Goal: Check status: Check status

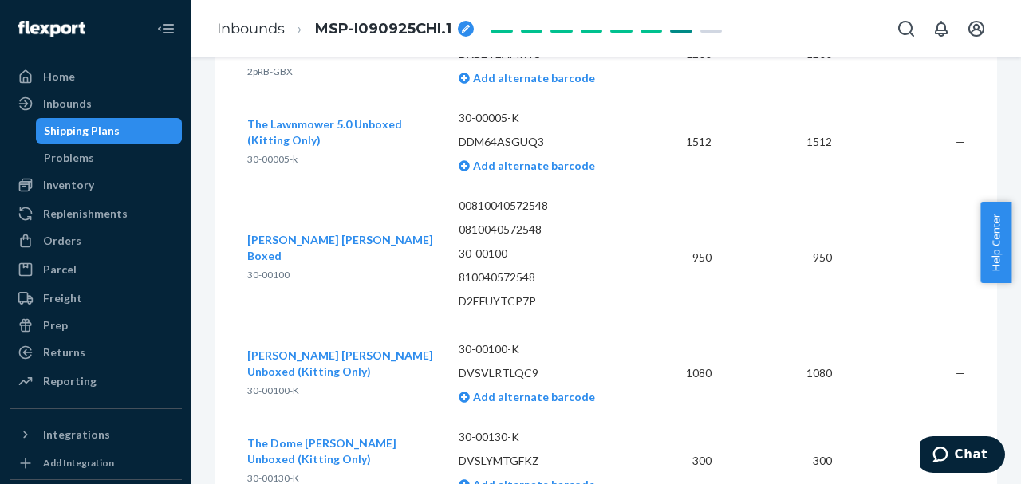
scroll to position [5730, 0]
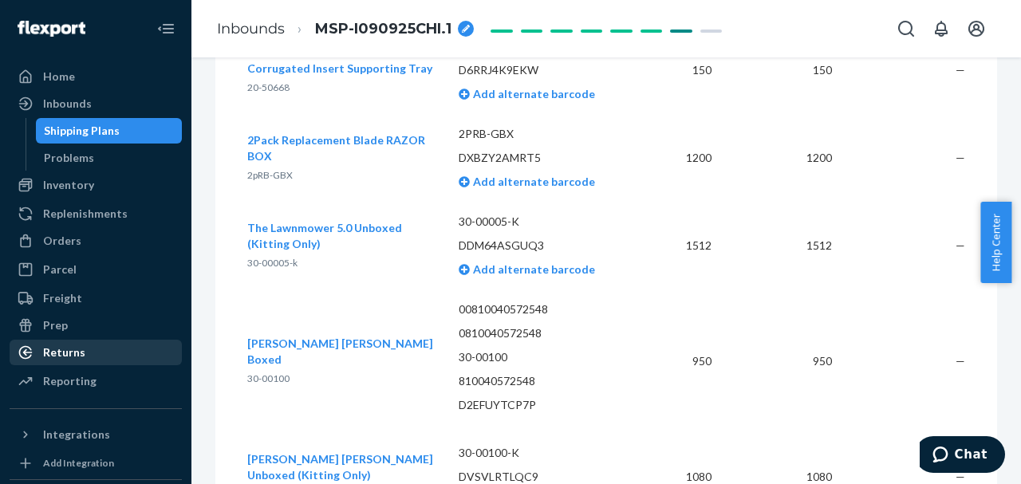
click at [77, 350] on div "Returns" at bounding box center [64, 352] width 42 height 16
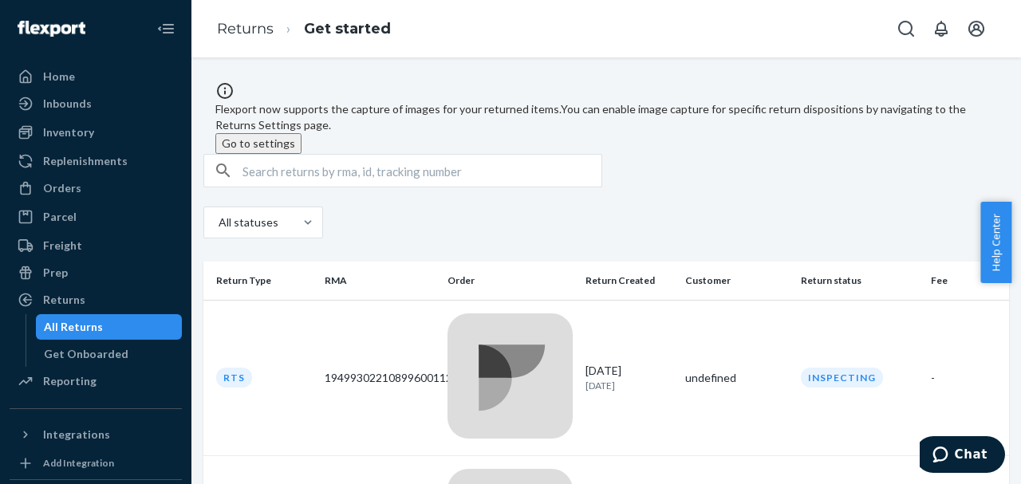
click at [305, 180] on input "text" at bounding box center [421, 171] width 359 height 32
paste input "MAN1122333"
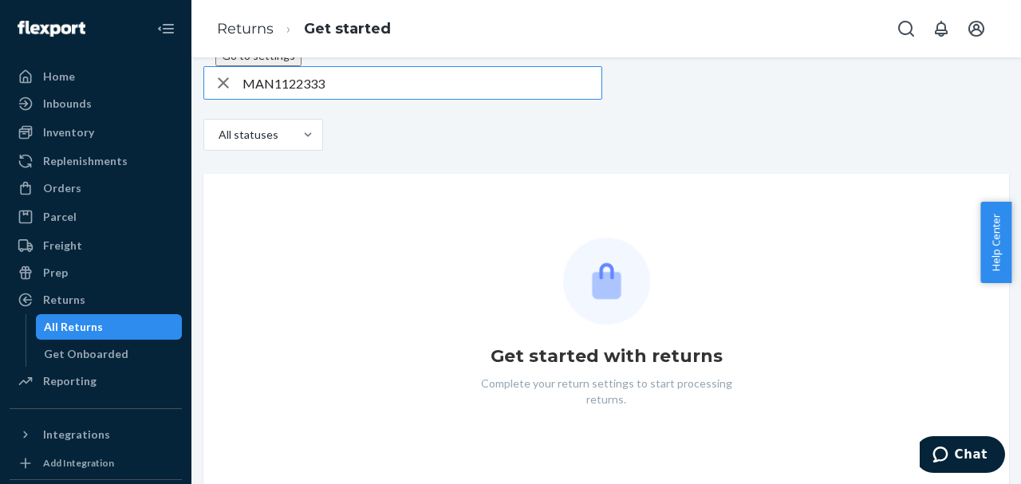
scroll to position [99, 0]
click at [276, 141] on div "All statuses" at bounding box center [246, 135] width 57 height 16
click at [199, 135] on input "All statuses" at bounding box center [199, 135] width 0 height 0
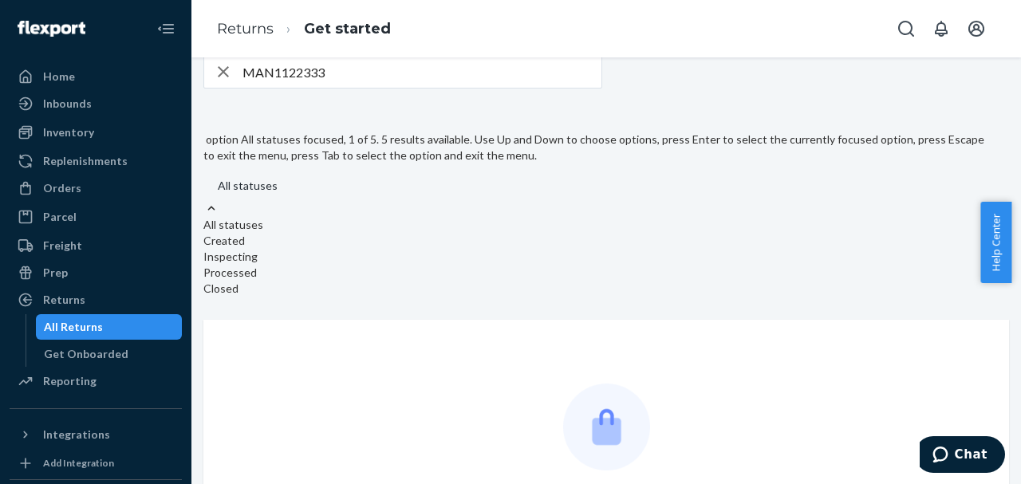
click at [436, 152] on div "option All statuses focused, 1 of 5. 5 results available. Use Up and Down to ch…" at bounding box center [605, 204] width 805 height 193
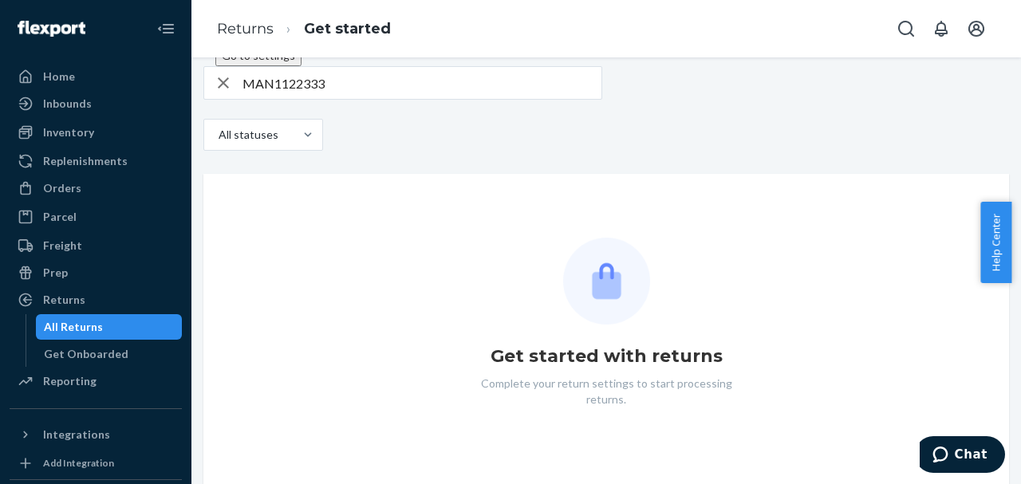
scroll to position [0, 0]
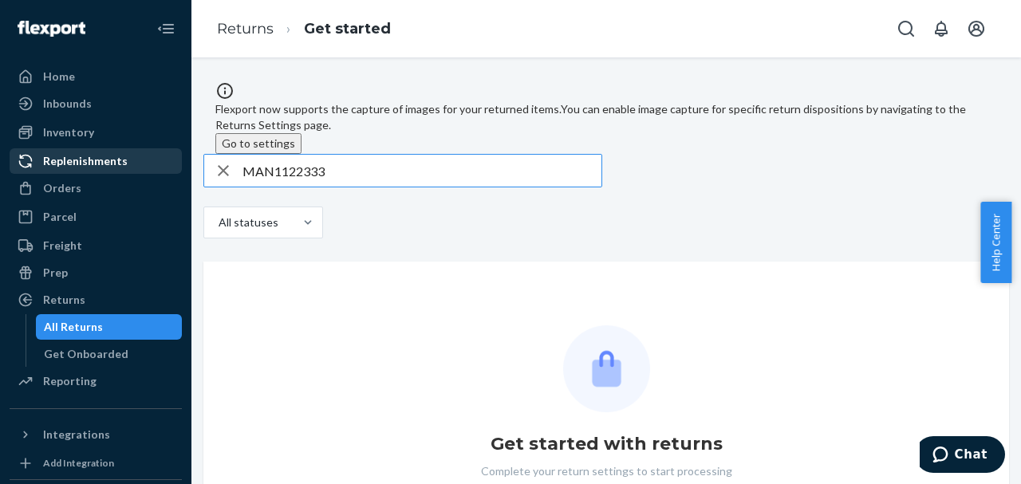
drag, startPoint x: 339, startPoint y: 183, endPoint x: 172, endPoint y: 172, distance: 167.0
click at [174, 172] on div "Home Inbounds Shipping Plans Problems Inventory Products Replenishments Orders …" at bounding box center [510, 242] width 1021 height 484
paste input "40-00032"
type input "40-00032"
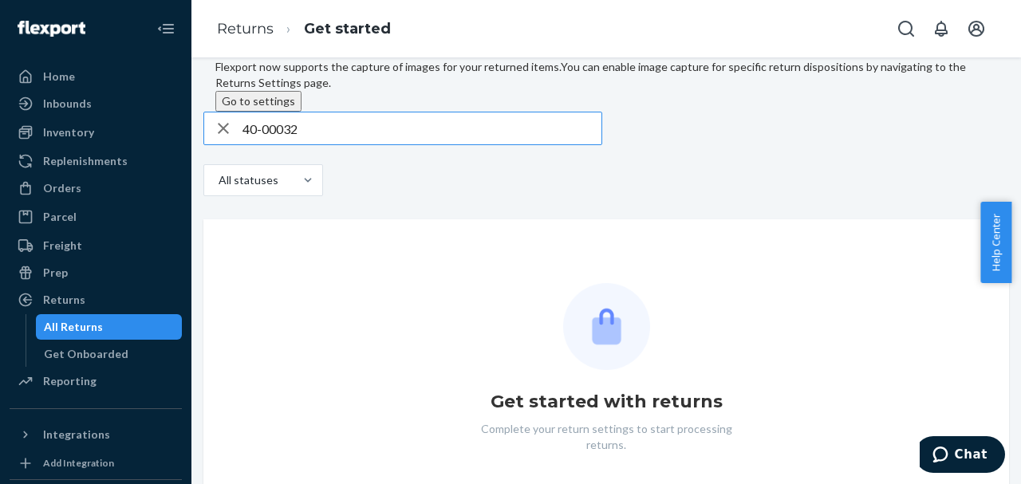
scroll to position [99, 0]
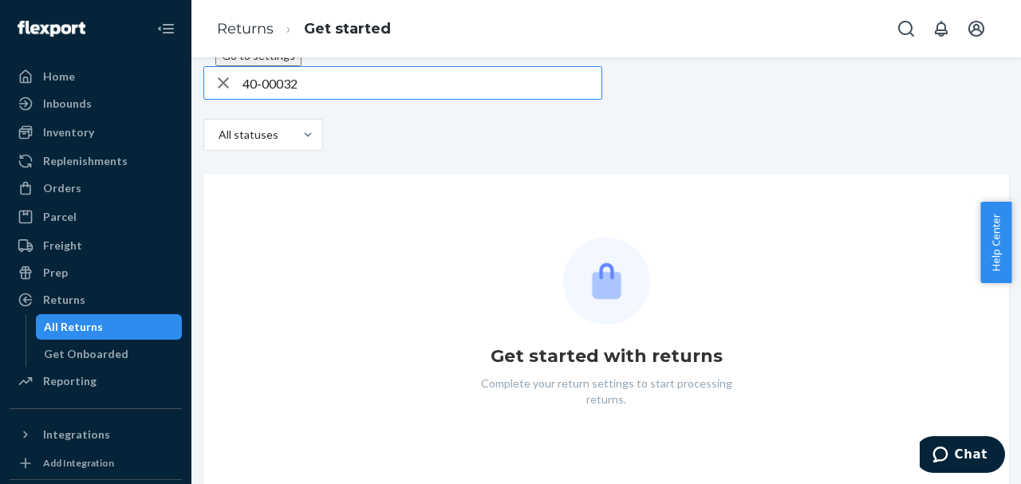
drag, startPoint x: 346, startPoint y: 85, endPoint x: 222, endPoint y: 86, distance: 124.4
click at [222, 86] on div "40-00032" at bounding box center [402, 83] width 397 height 32
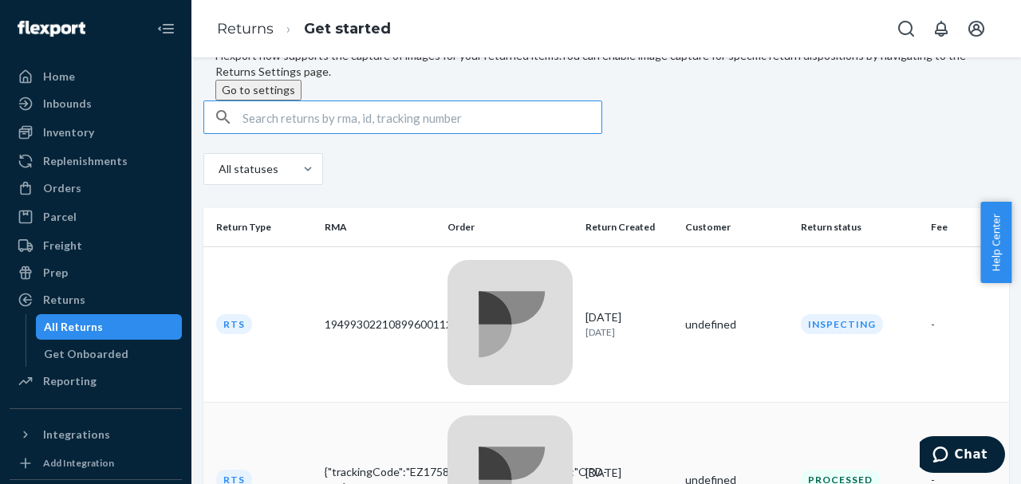
scroll to position [106, 0]
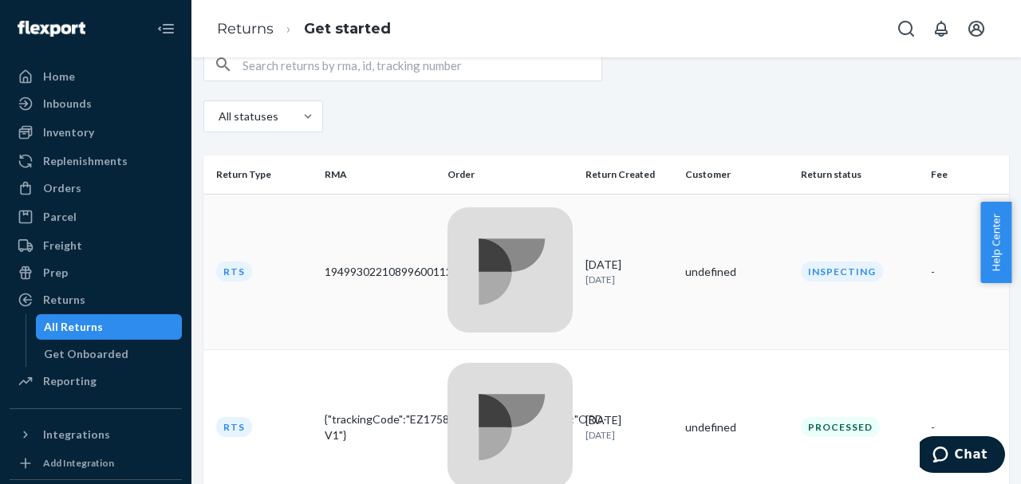
drag, startPoint x: 364, startPoint y: 229, endPoint x: 346, endPoint y: 228, distance: 17.6
click at [346, 264] on div "19499302210899600112643644" at bounding box center [380, 272] width 110 height 16
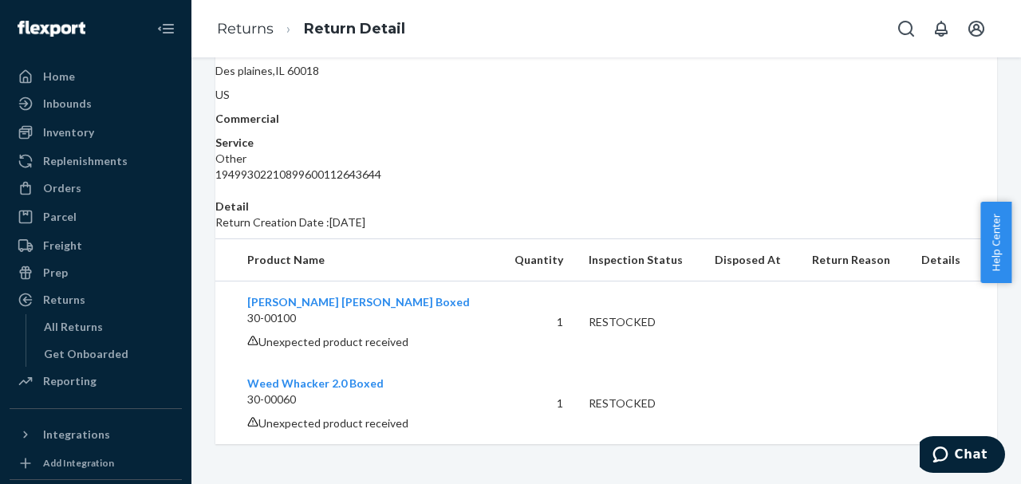
scroll to position [313, 0]
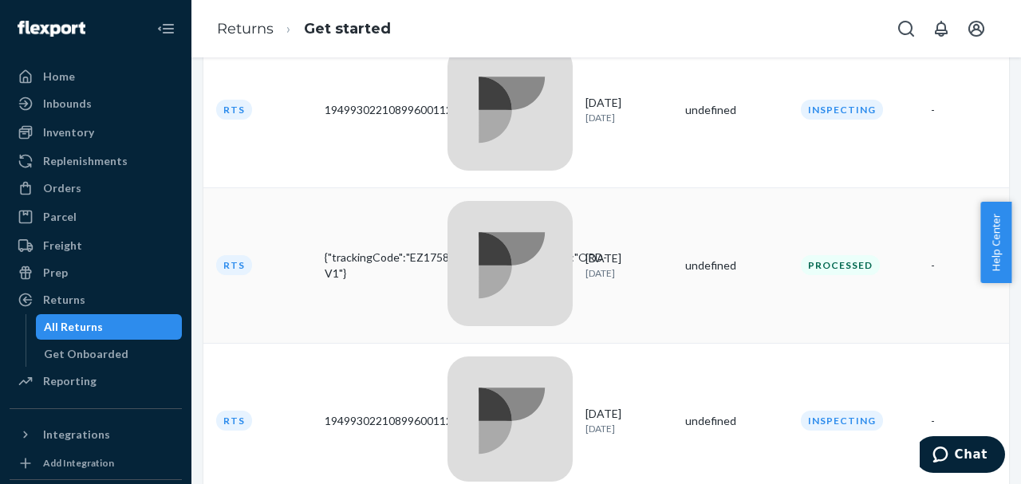
scroll to position [53, 0]
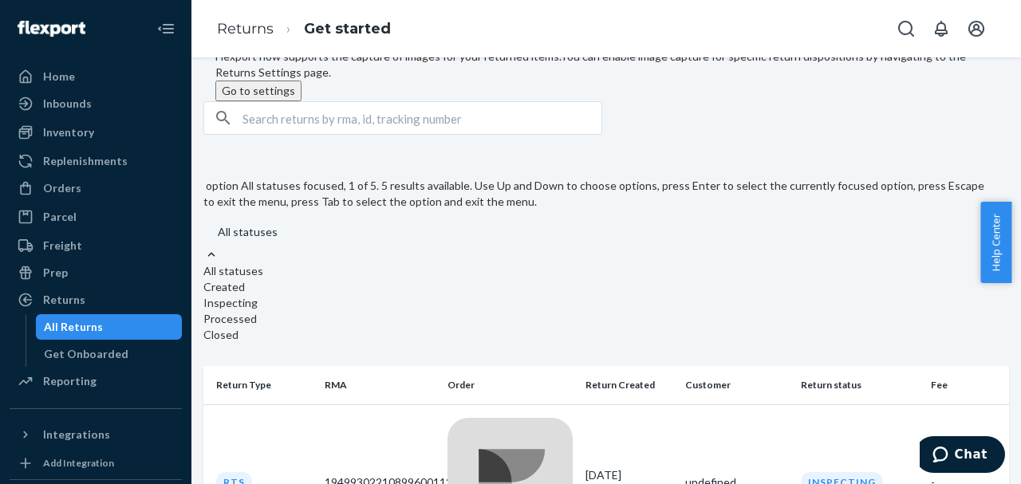
click at [274, 224] on div "All statuses" at bounding box center [248, 232] width 60 height 16
click at [200, 232] on input "option All statuses focused, 1 of 5. 5 results available. Use Up and Down to ch…" at bounding box center [200, 232] width 0 height 0
click at [386, 190] on div "option All statuses focused, 1 of 5. 5 results available. Use Up and Down to ch…" at bounding box center [605, 250] width 805 height 193
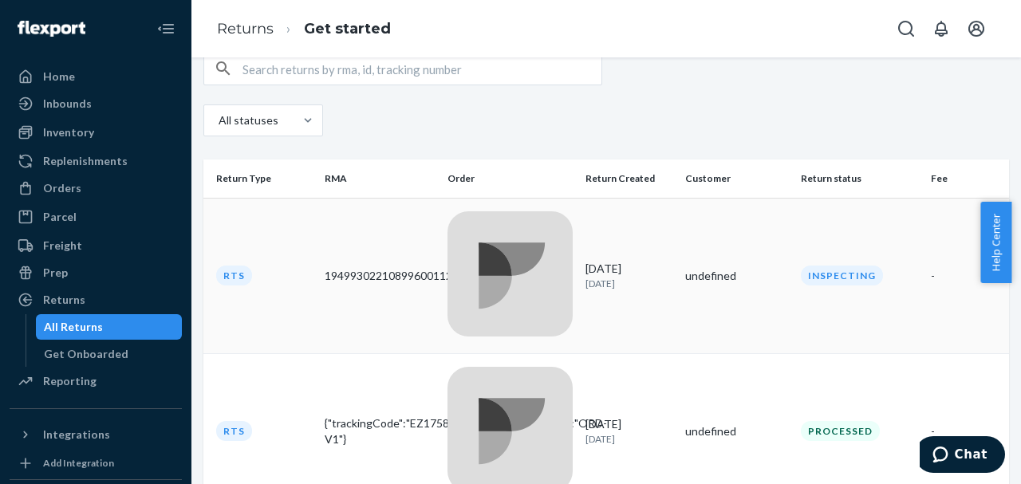
scroll to position [106, 0]
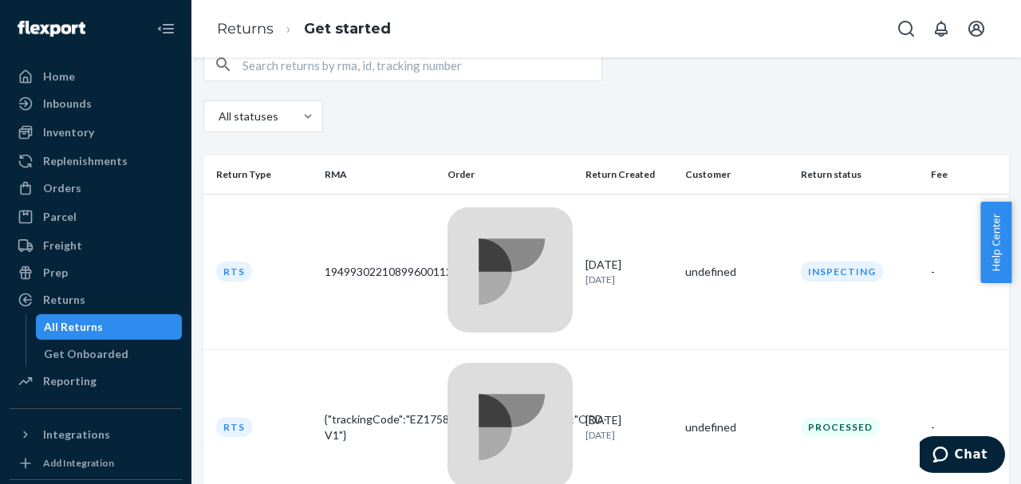
click at [373, 264] on div "19499302210899600112643644" at bounding box center [380, 272] width 110 height 16
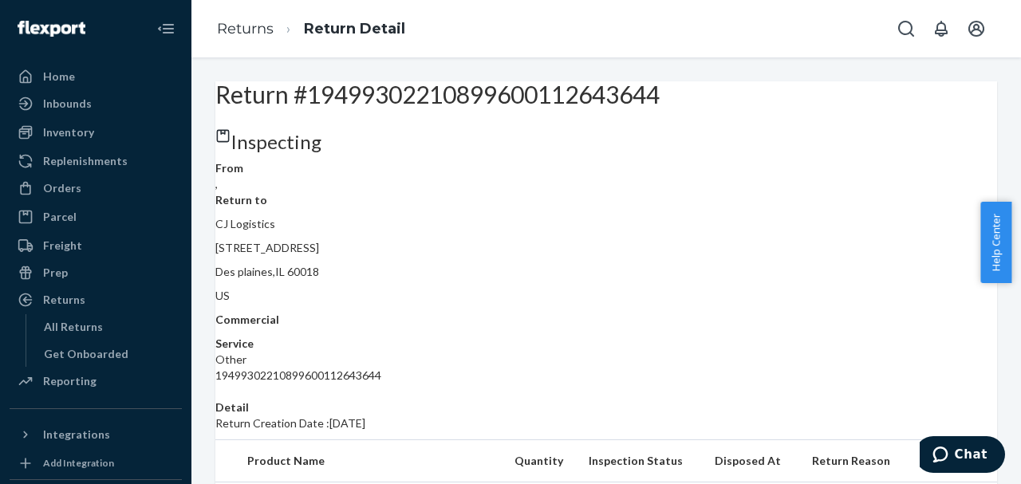
scroll to position [53, 0]
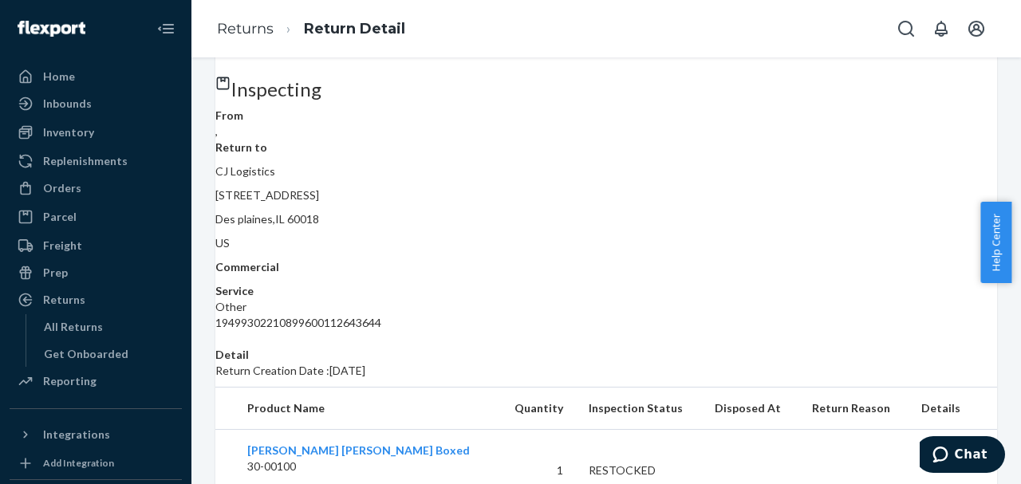
drag, startPoint x: 354, startPoint y: 75, endPoint x: 512, endPoint y: 85, distance: 158.2
click at [512, 55] on h2 "Return #19499302210899600112643644" at bounding box center [605, 42] width 781 height 26
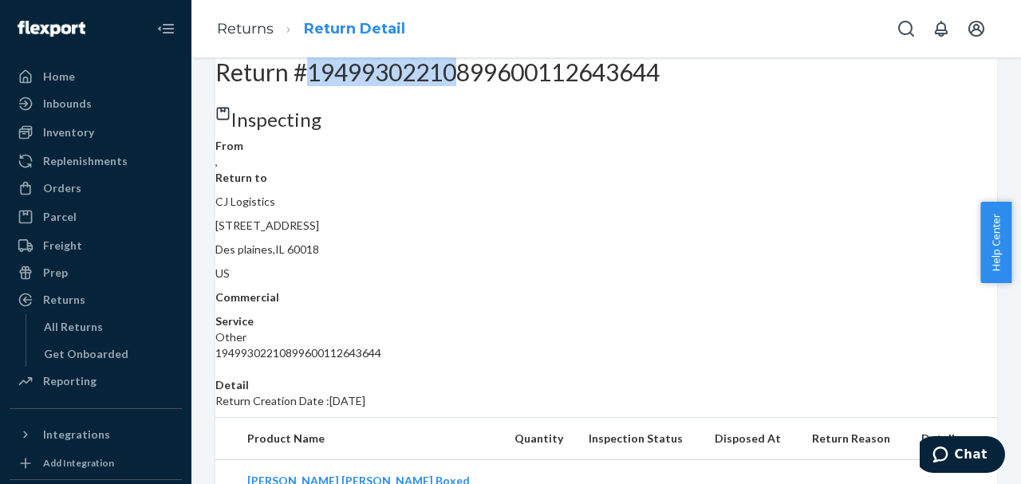
scroll to position [0, 0]
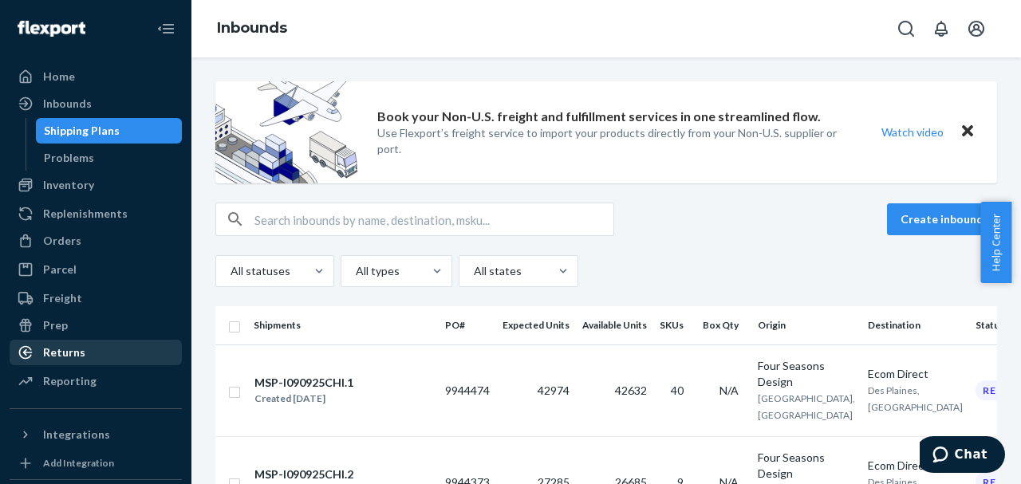
click at [63, 352] on div "Returns" at bounding box center [64, 352] width 42 height 16
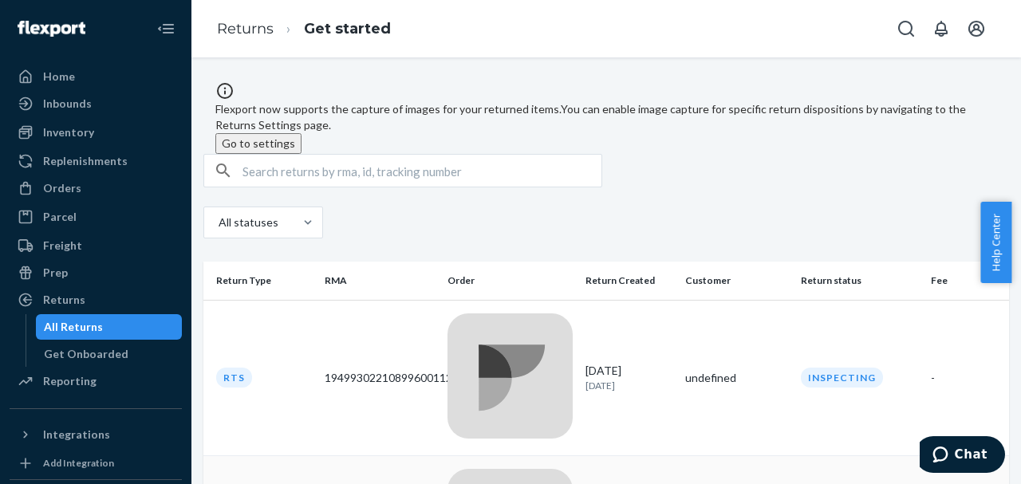
drag, startPoint x: 648, startPoint y: 402, endPoint x: 588, endPoint y: 402, distance: 59.8
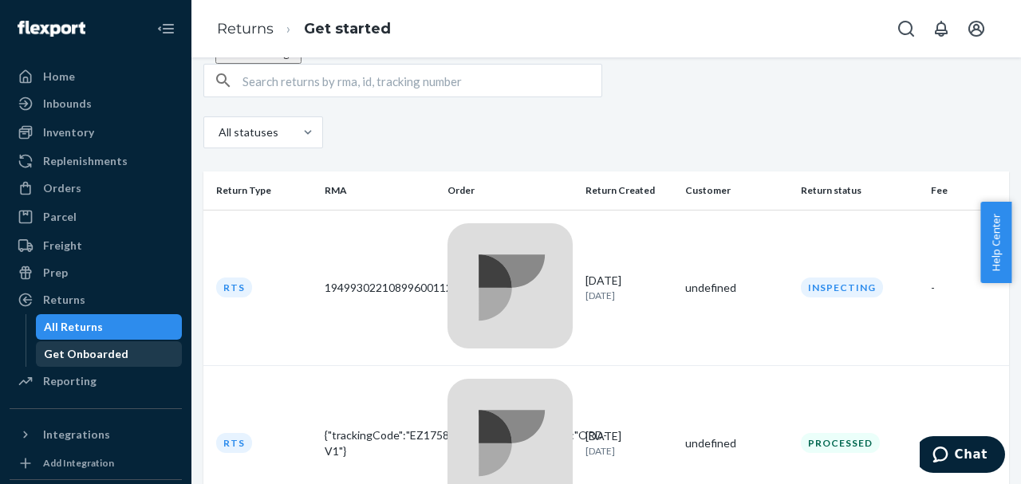
scroll to position [90, 0]
